Goal: Find specific page/section: Find specific page/section

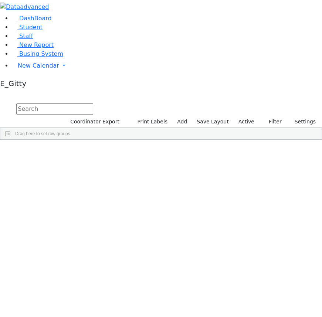
click at [101, 16] on div "DashBoard Student Staff New Report Busing System" at bounding box center [161, 70] width 322 height 140
click at [33, 40] on link "Staff" at bounding box center [22, 36] width 21 height 7
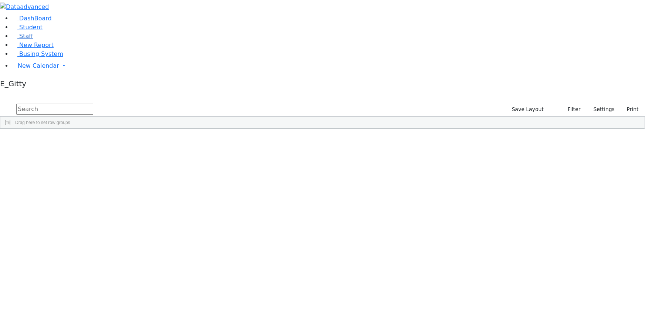
click at [33, 40] on link "Staff" at bounding box center [22, 36] width 21 height 7
click at [93, 104] on input "text" at bounding box center [54, 109] width 77 height 11
click at [93, 104] on input "jud" at bounding box center [54, 109] width 77 height 11
type input "j"
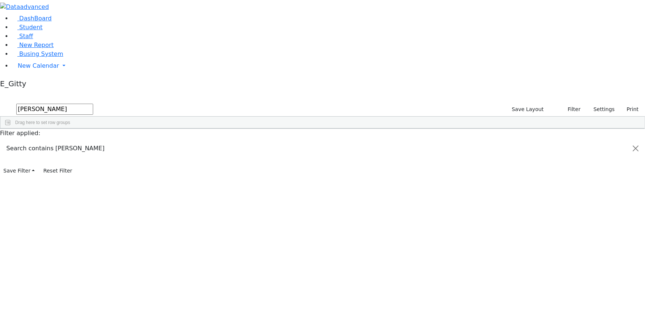
click at [93, 104] on input "krein" at bounding box center [54, 109] width 77 height 11
type input "k"
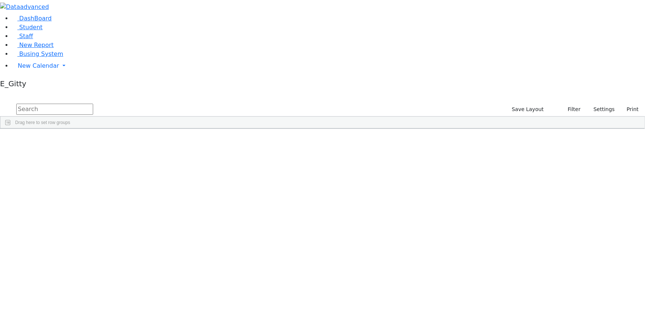
scroll to position [67, 0]
click at [33, 40] on link "Staff" at bounding box center [22, 36] width 21 height 7
click at [93, 104] on input "text" at bounding box center [54, 109] width 77 height 11
type input "y"
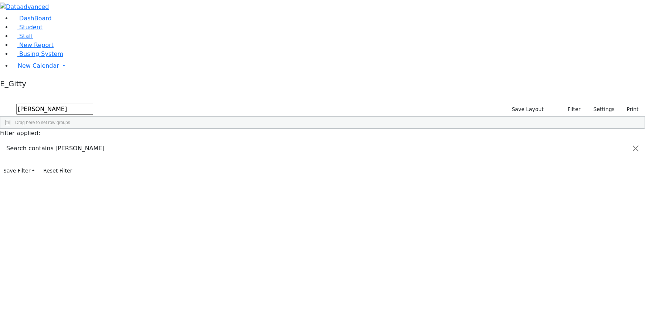
click at [93, 104] on input "[PERSON_NAME]" at bounding box center [54, 109] width 77 height 11
type input "r"
type input "per"
click at [31, 31] on span "Student" at bounding box center [30, 27] width 23 height 7
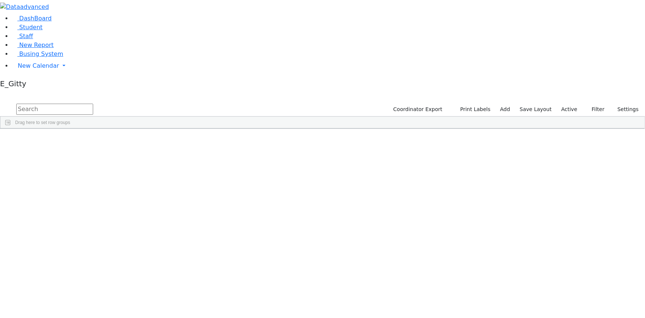
click at [93, 104] on input "text" at bounding box center [54, 109] width 77 height 11
type input "p"
type input "c"
click at [40, 57] on span "Busing System" at bounding box center [41, 53] width 44 height 7
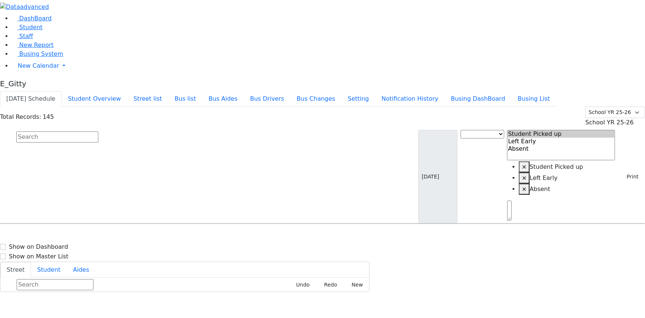
click at [98, 131] on input "text" at bounding box center [57, 136] width 82 height 11
